Goal: Find specific page/section: Find specific page/section

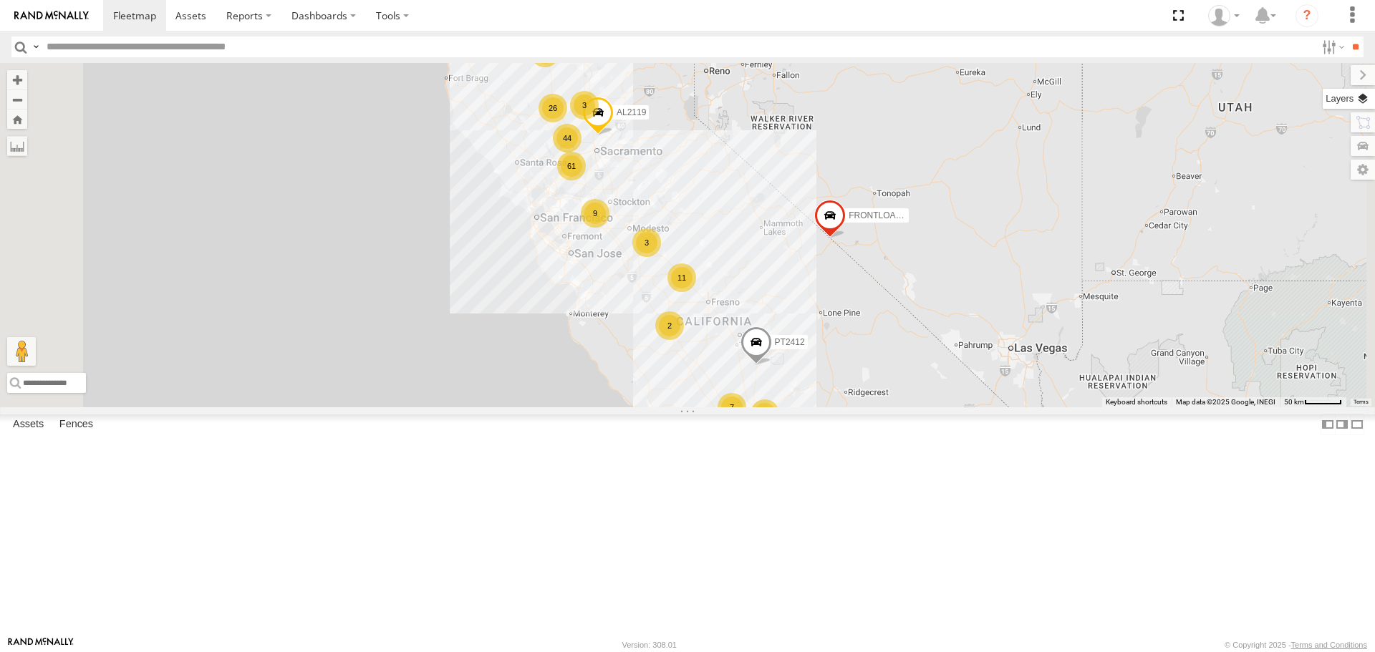
click at [1364, 102] on label at bounding box center [1348, 99] width 52 height 20
click at [0, 0] on span "Basemaps" at bounding box center [0, 0] width 0 height 0
click at [0, 0] on span "Satellite" at bounding box center [0, 0] width 0 height 0
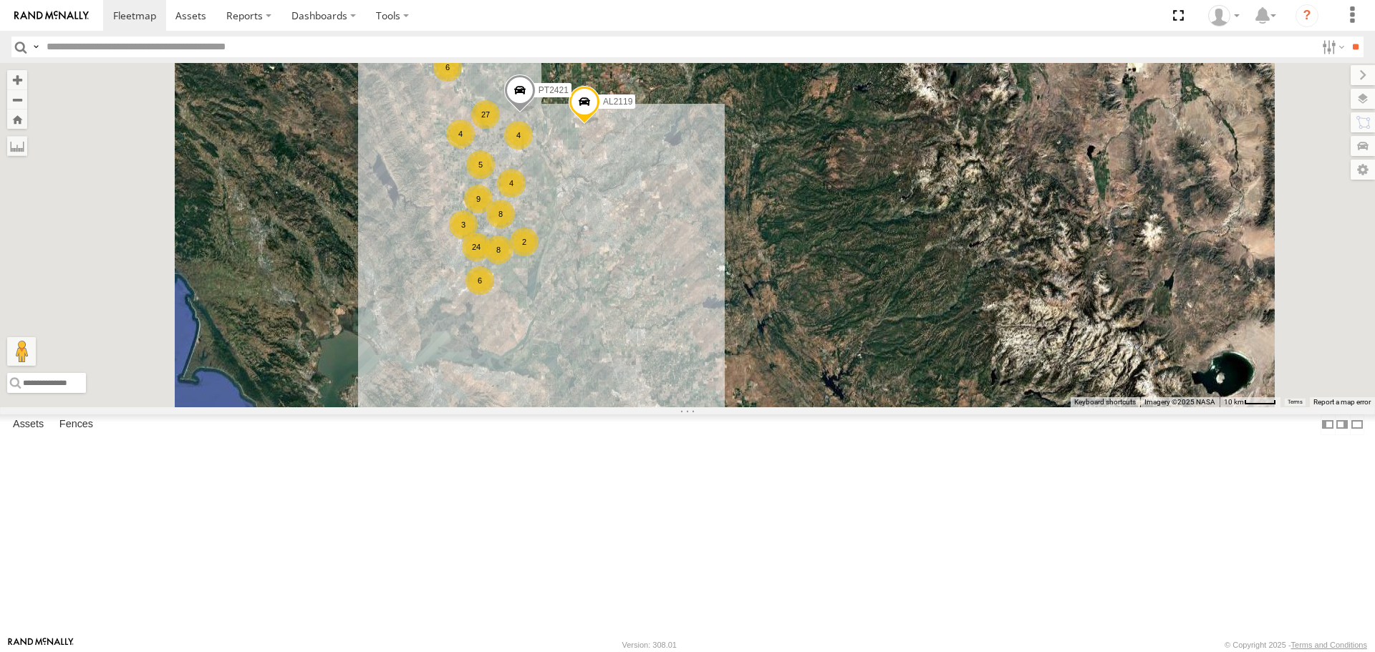
drag, startPoint x: 745, startPoint y: 369, endPoint x: 839, endPoint y: 353, distance: 95.8
click at [839, 353] on div "FRONTLOADER JD344H PT2412 AL2119 10 3 24 4 6 8 3 9 6 8 8 4 5 4 2 27 AL2336 8 PT…" at bounding box center [687, 235] width 1375 height 344
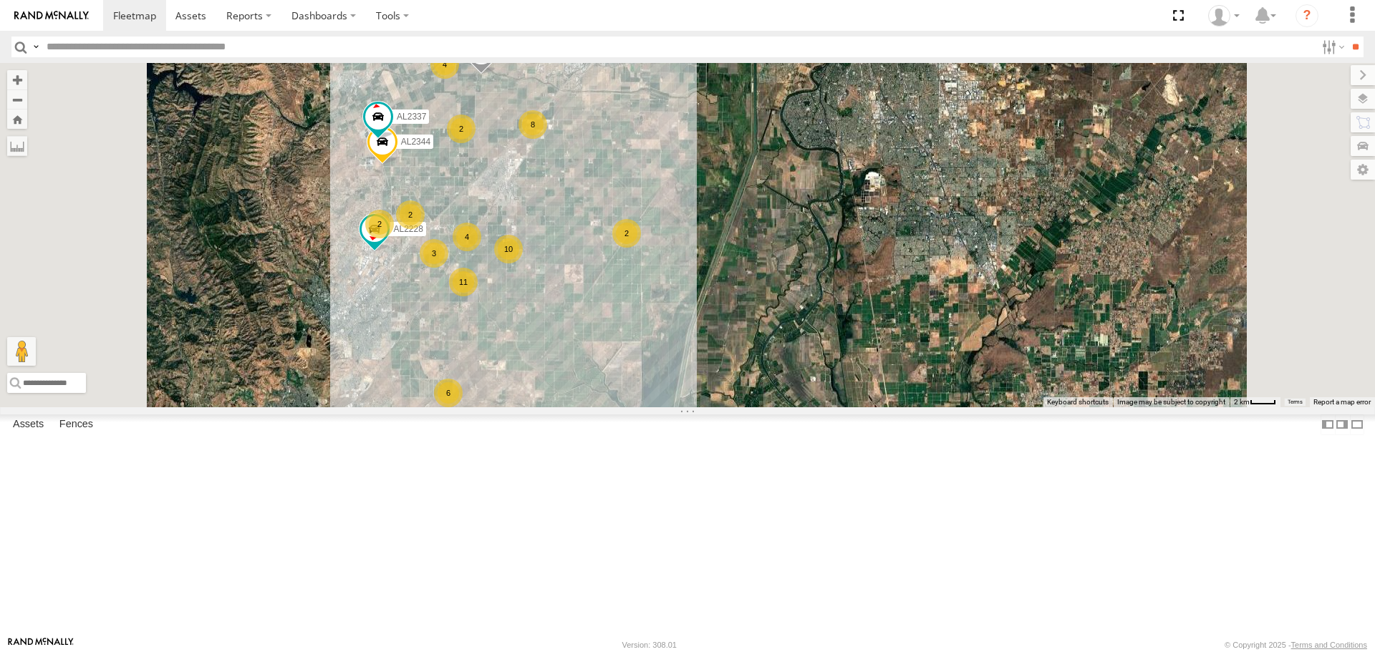
drag, startPoint x: 730, startPoint y: 352, endPoint x: 769, endPoint y: 276, distance: 85.5
click at [768, 277] on div "FRONTLOADER JD344H PT2412 AL2119 AL2336 PT2421 3 3 10 AL2344 4 4 6 2 8 11 2 AL2…" at bounding box center [687, 235] width 1375 height 344
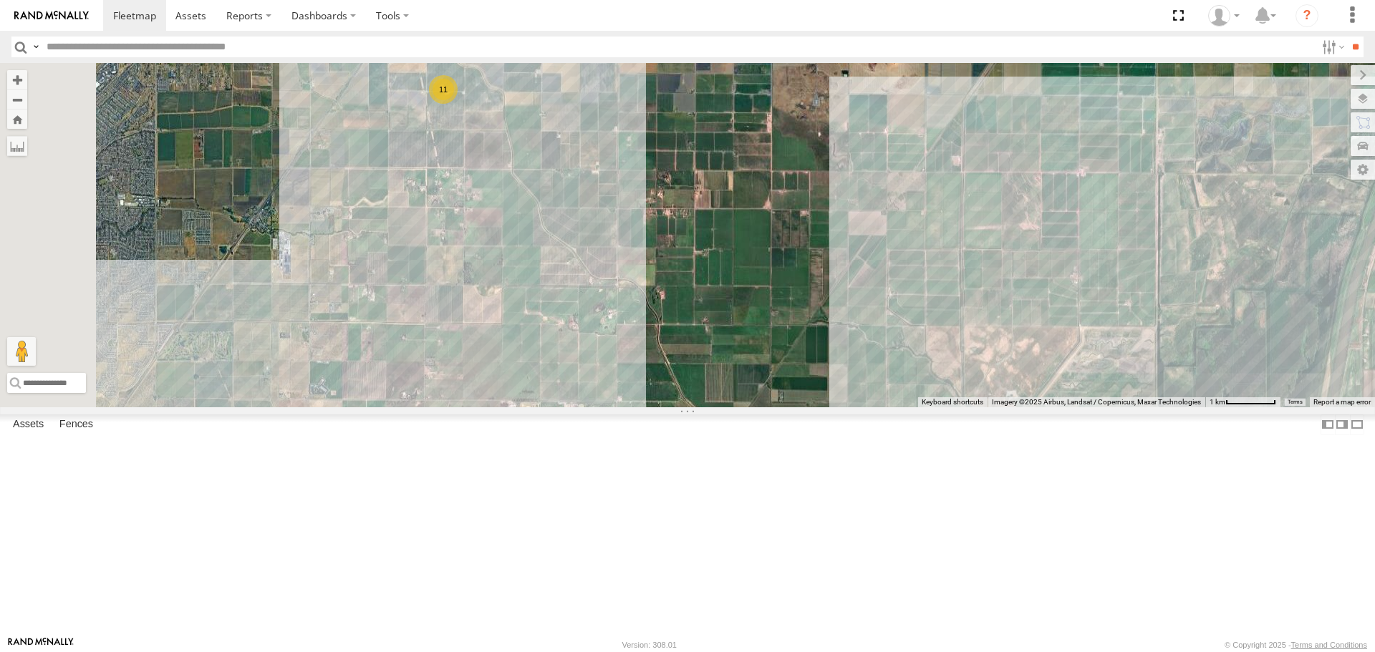
drag, startPoint x: 904, startPoint y: 313, endPoint x: 918, endPoint y: 368, distance: 57.0
click at [918, 368] on div "FRONTLOADER JD344H PT2412 AL2119 AL2336 PT2421 AL2344 AL2337 AL2228 PT2387 AL21…" at bounding box center [687, 235] width 1375 height 344
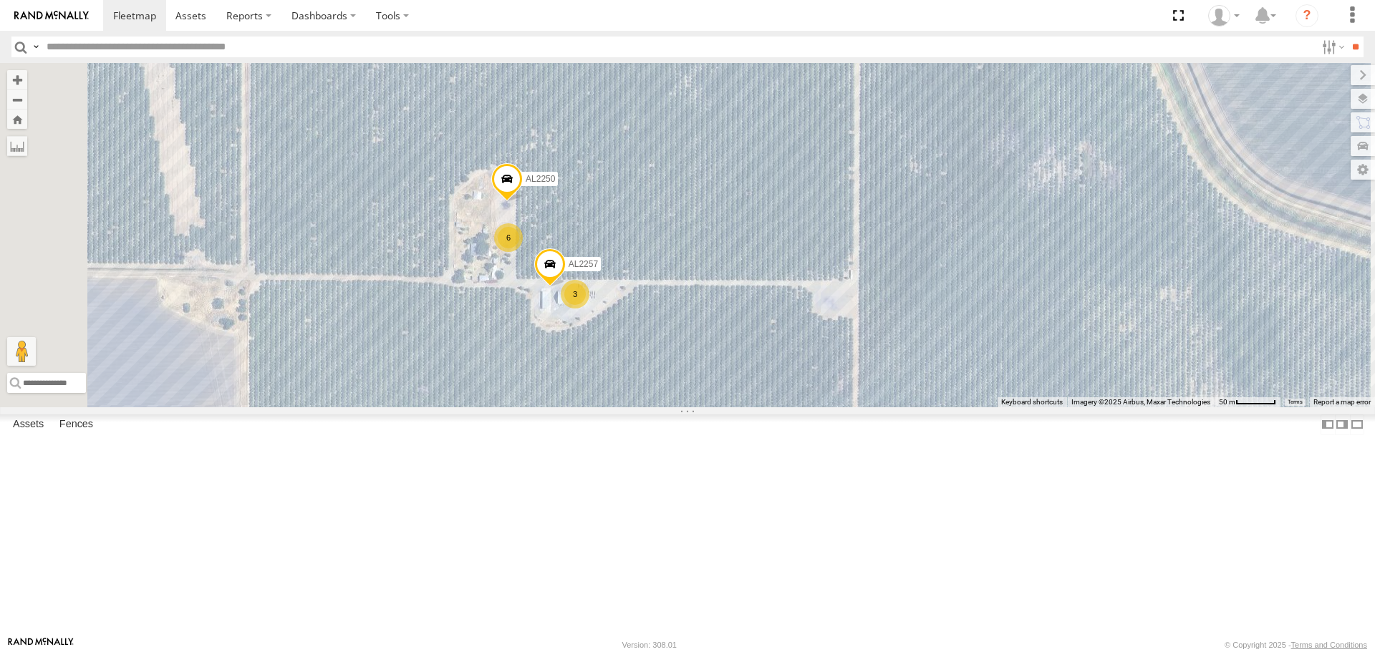
drag, startPoint x: 632, startPoint y: 341, endPoint x: 844, endPoint y: 358, distance: 213.4
click at [842, 358] on div "FRONTLOADER JD344H PT2412 AL2119 AL2336 PT2421 AL2344 AL2337 AL2228 PT2387 AL21…" at bounding box center [687, 235] width 1375 height 344
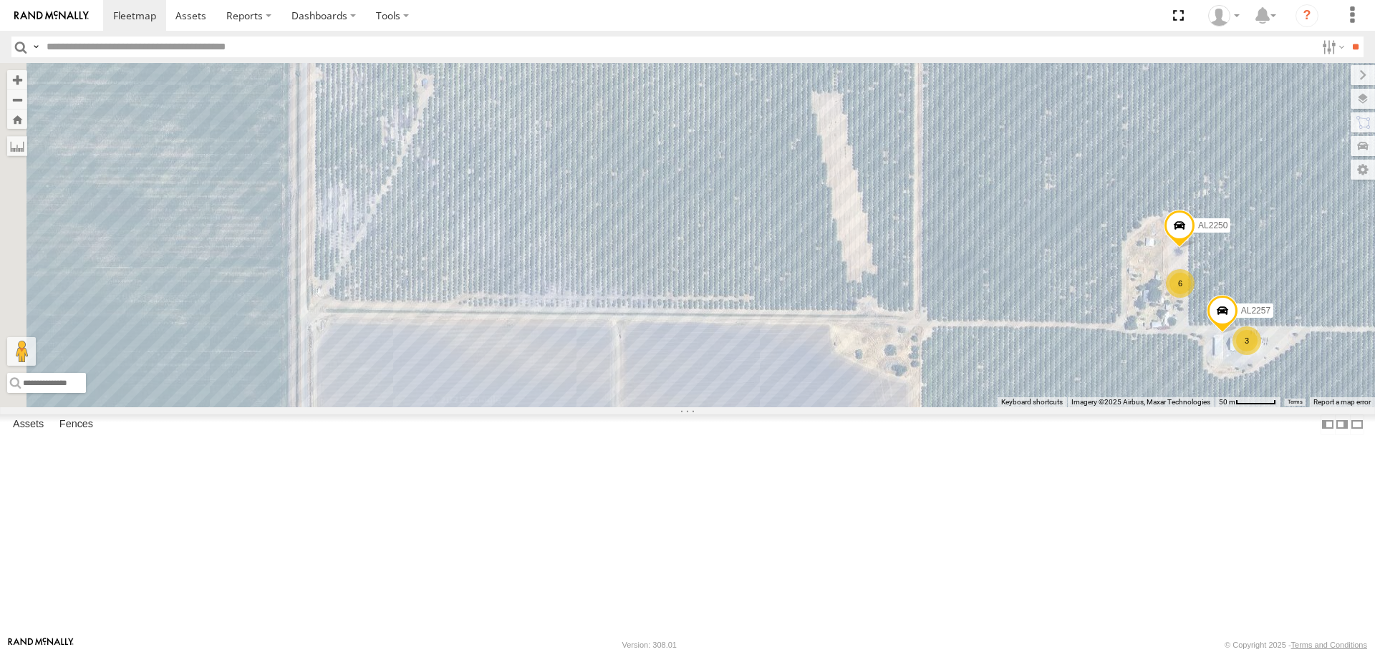
drag, startPoint x: 528, startPoint y: 348, endPoint x: 922, endPoint y: 368, distance: 393.6
click at [922, 368] on div "FRONTLOADER JD344H PT2412 AL2119 AL2336 PT2421 AL2344 AL2337 AL2228 PT2387 AL21…" at bounding box center [687, 235] width 1375 height 344
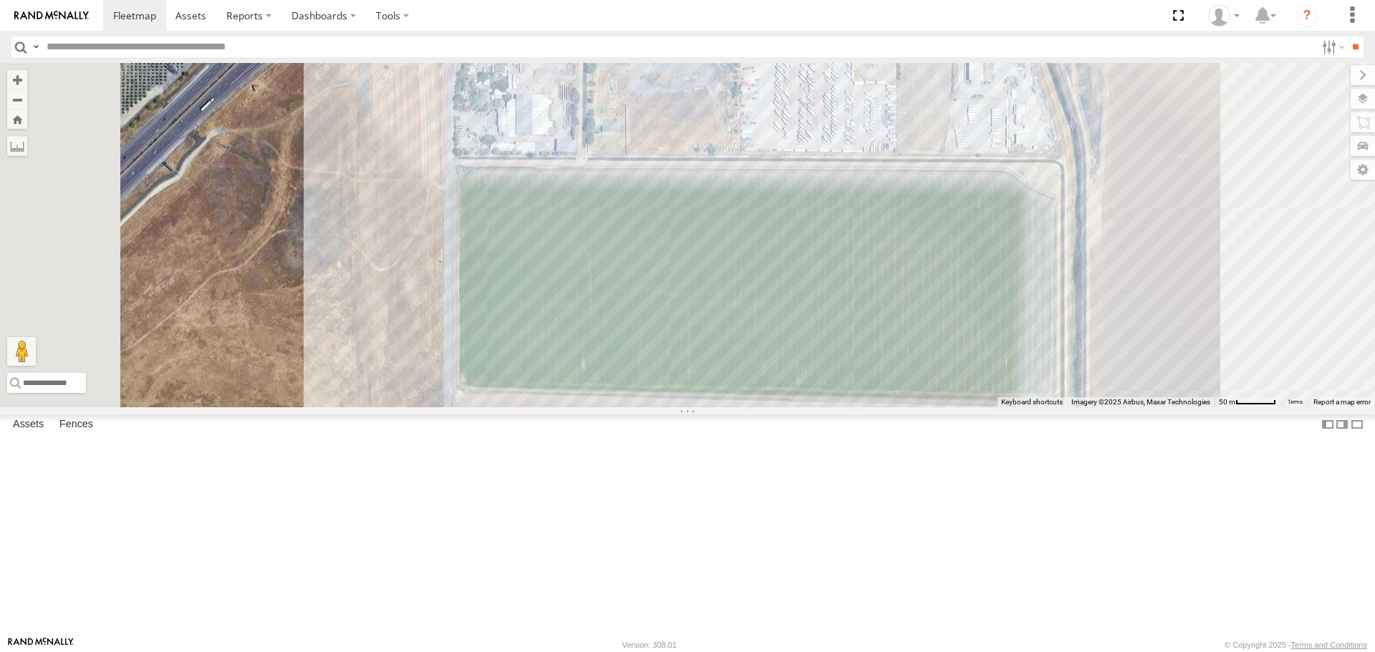
drag, startPoint x: 715, startPoint y: 544, endPoint x: 731, endPoint y: 339, distance: 205.4
click at [731, 378] on div "AL2295 AL2228 AL2122 AL2322 AL2310 AL2384" at bounding box center [687, 235] width 1375 height 344
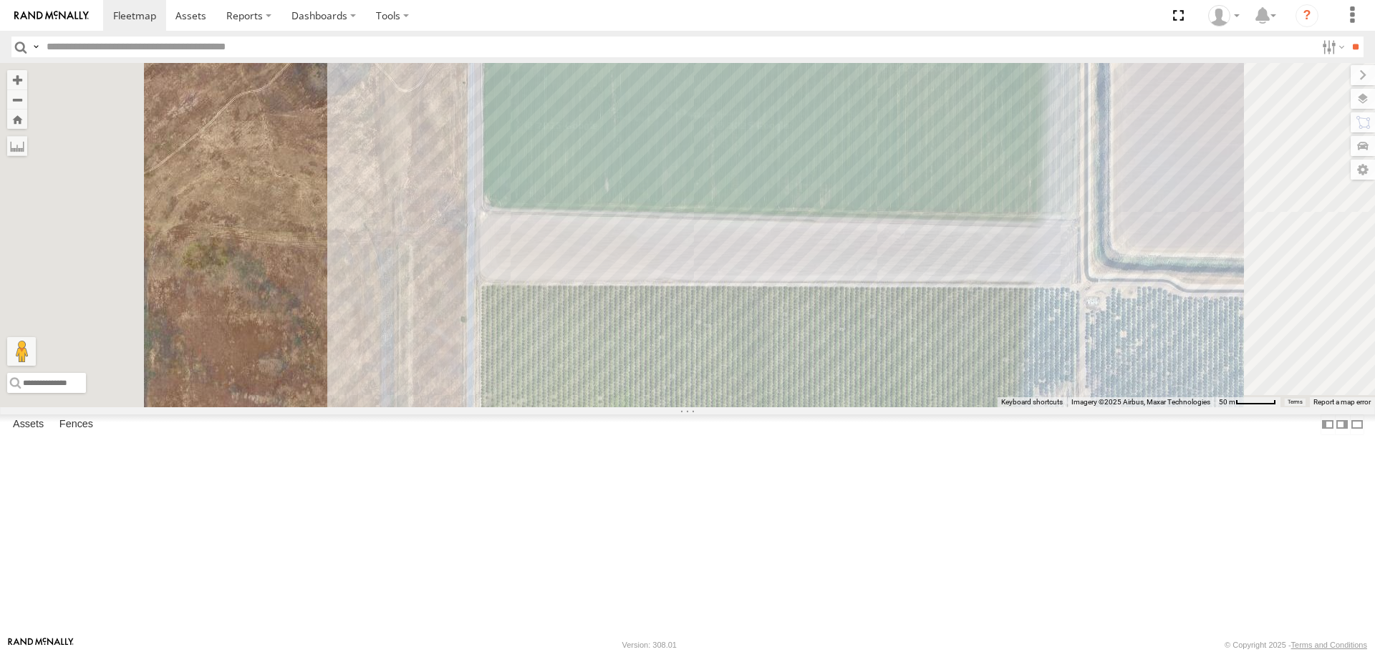
drag, startPoint x: 743, startPoint y: 491, endPoint x: 744, endPoint y: 352, distance: 138.9
click at [744, 352] on div "AL2295 AL2228 AL2122 AL2322 AL2310 AL2384" at bounding box center [687, 235] width 1375 height 344
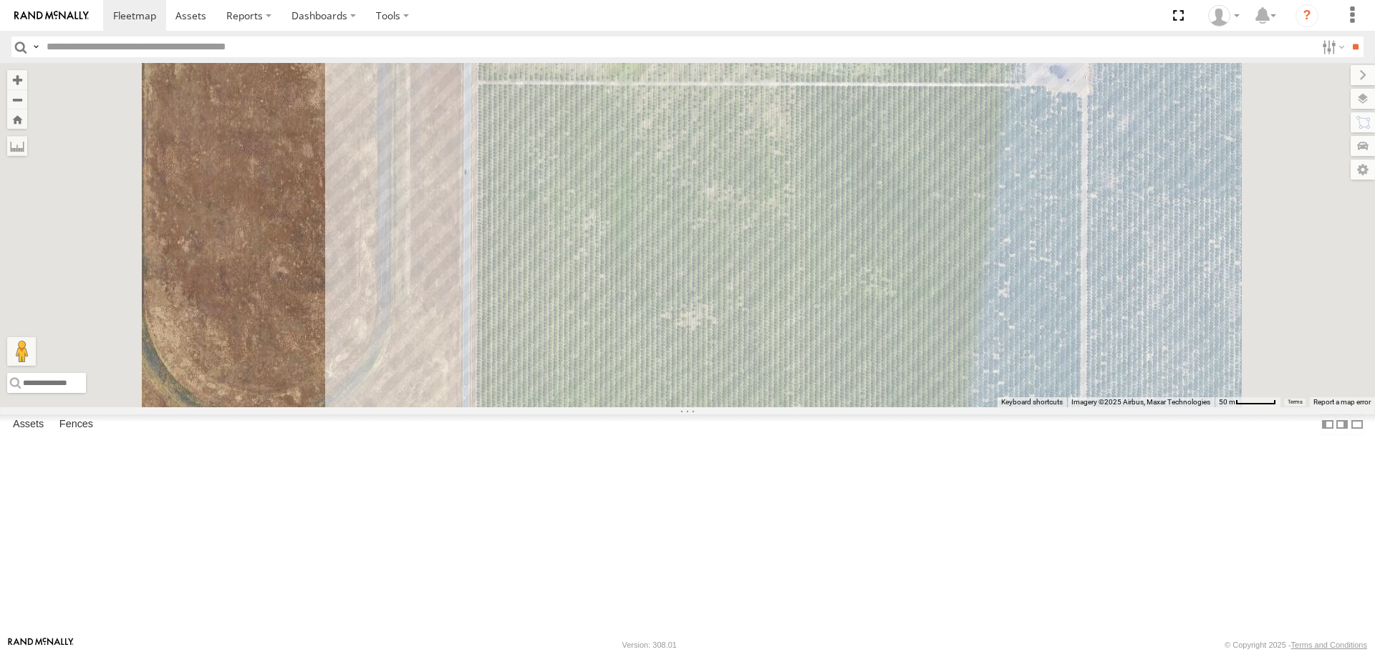
drag, startPoint x: 750, startPoint y: 465, endPoint x: 732, endPoint y: 300, distance: 166.4
click at [732, 300] on div "AL2295 AL2228 AL2122 AL2322 AL2310 AL2384" at bounding box center [687, 235] width 1375 height 344
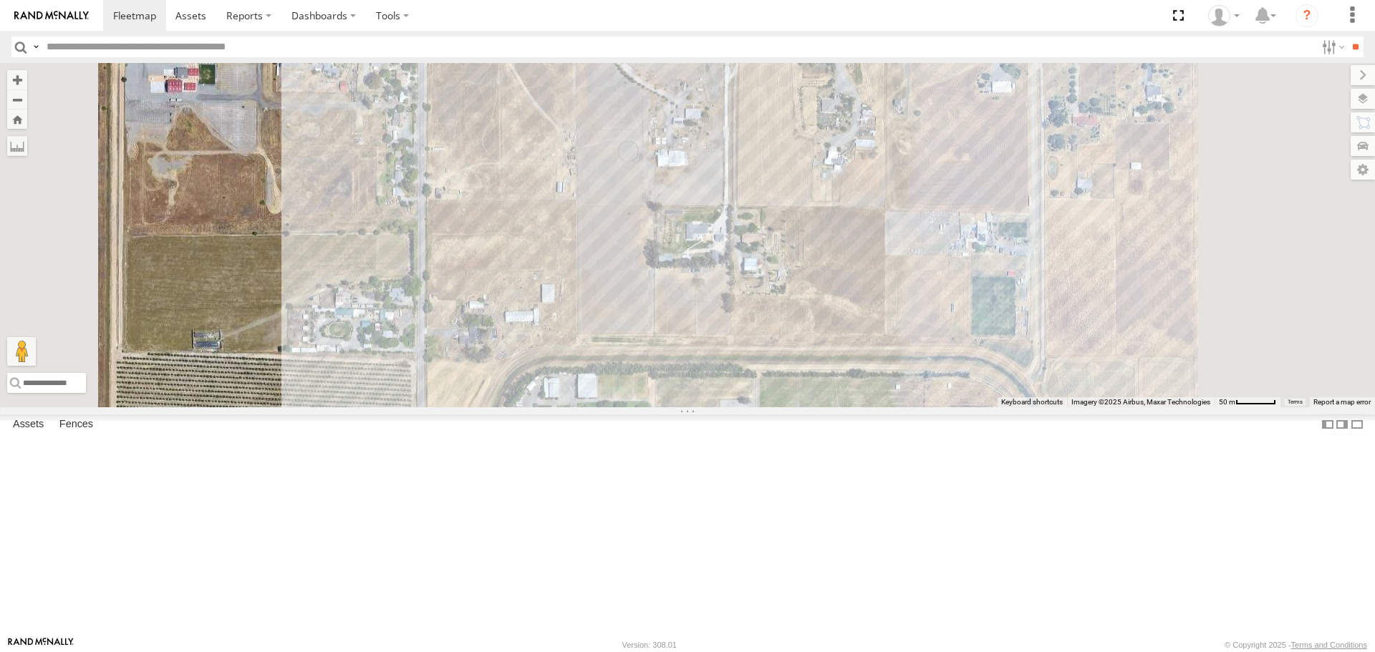
drag, startPoint x: 716, startPoint y: 410, endPoint x: 721, endPoint y: 245, distance: 165.5
click at [720, 249] on div "AL2295 AL2228 AL2122 AL2322 AL2310 AL2384" at bounding box center [687, 235] width 1375 height 344
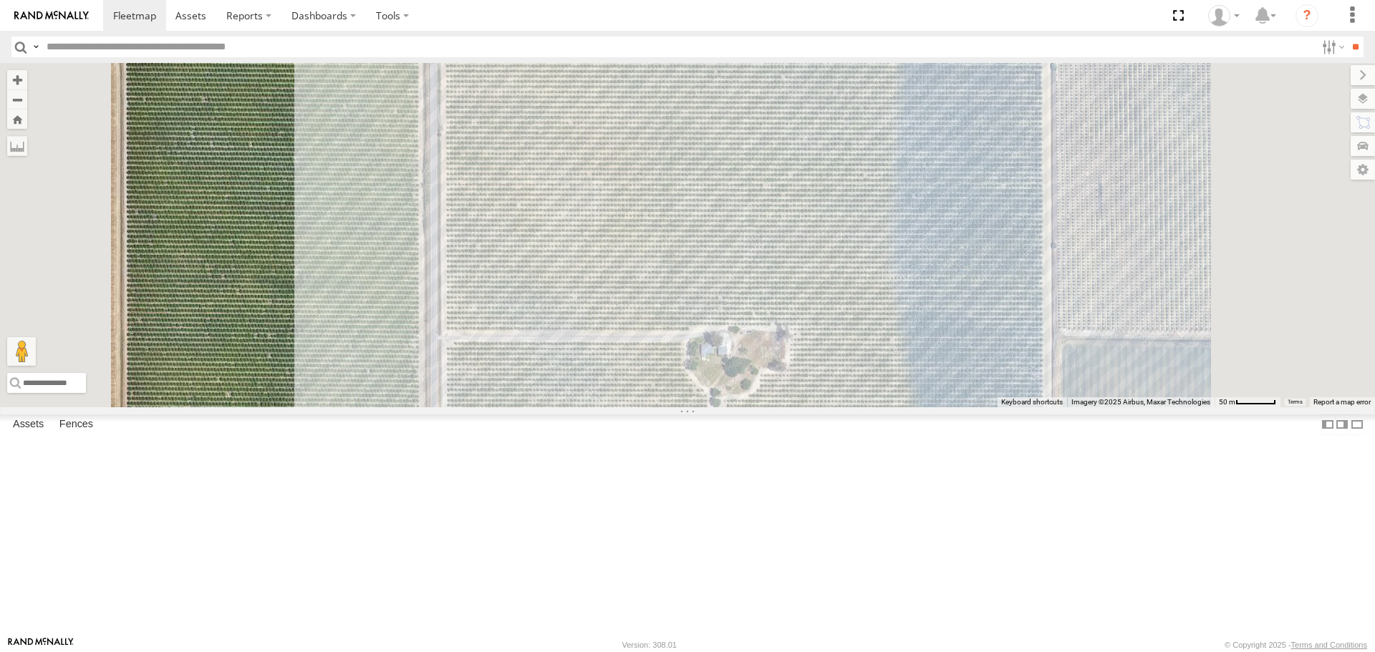
drag, startPoint x: 717, startPoint y: 354, endPoint x: 727, endPoint y: 254, distance: 100.0
click at [723, 277] on div "AL2295 AL2228 AL2122 AL2322 AL2310 AL2384 3" at bounding box center [687, 235] width 1375 height 344
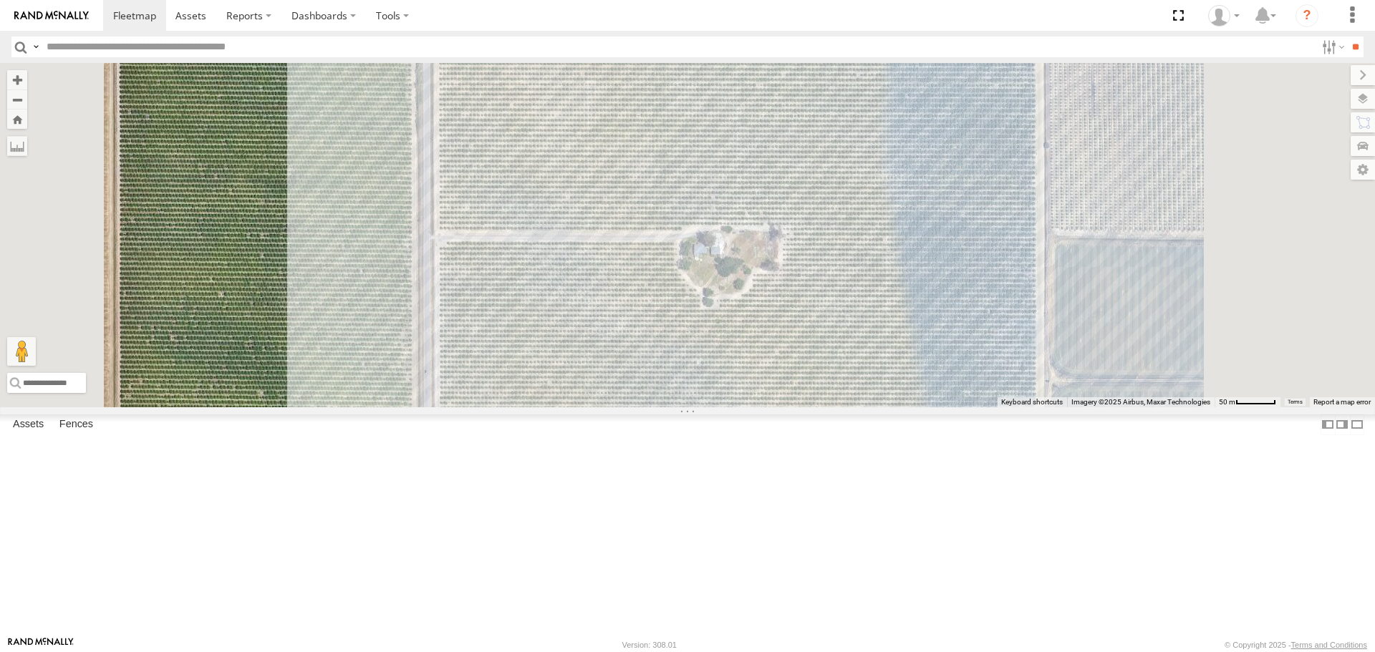
drag, startPoint x: 710, startPoint y: 424, endPoint x: 648, endPoint y: 685, distance: 268.7
click at [648, 652] on html at bounding box center [687, 326] width 1375 height 652
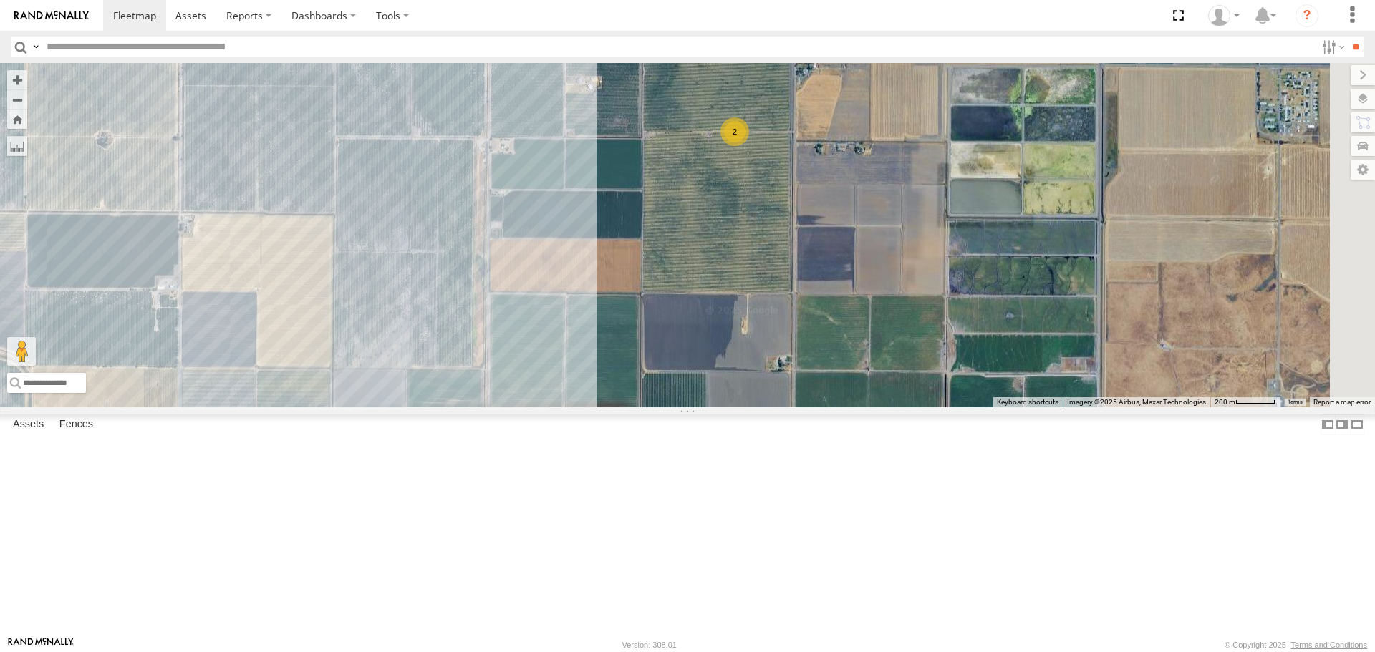
drag, startPoint x: 886, startPoint y: 321, endPoint x: 523, endPoint y: 423, distance: 377.2
click at [525, 407] on div "FRONTLOADER JD344H PT2412 AL2119 AL2304 AL2367 AL2339 AL2365 PT2387 AL2295 AL21…" at bounding box center [687, 235] width 1375 height 344
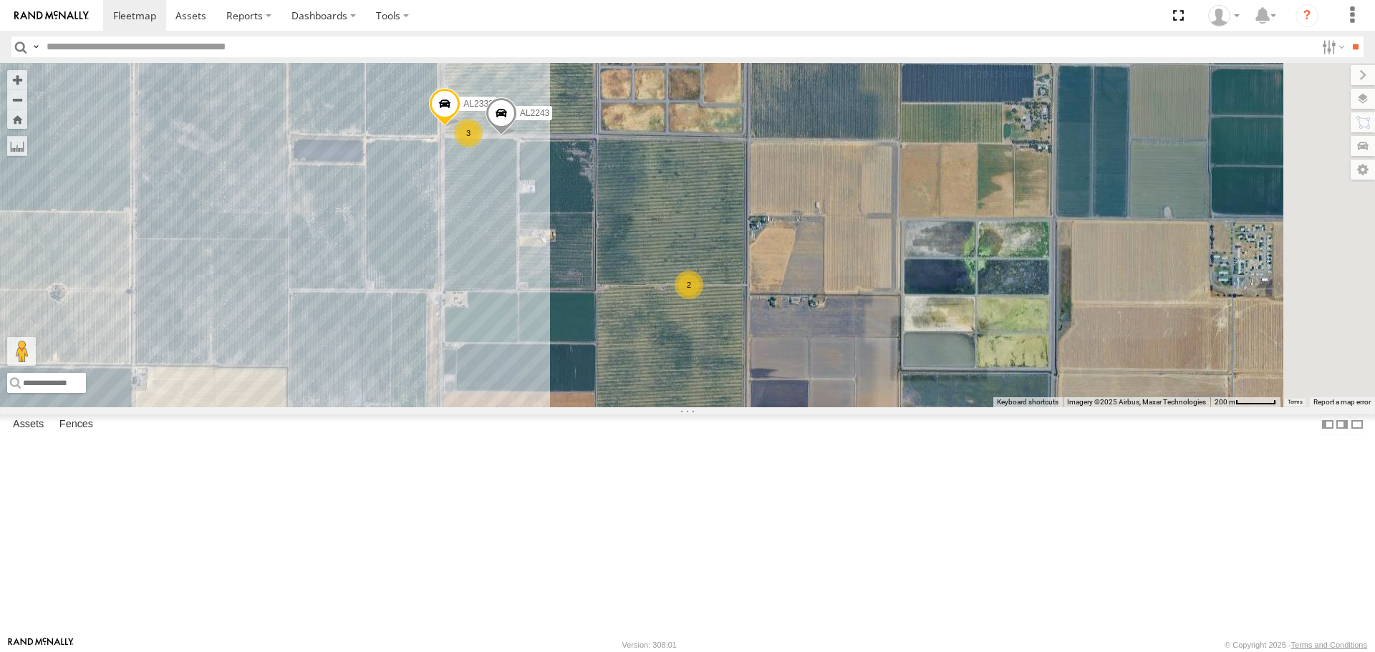
drag, startPoint x: 815, startPoint y: 450, endPoint x: 819, endPoint y: 489, distance: 38.9
click at [819, 407] on div "FRONTLOADER JD344H PT2412 AL2119 AL2304 AL2367 AL2339 AL2365 PT2387 AL2295 AL21…" at bounding box center [687, 235] width 1375 height 344
